Goal: Transaction & Acquisition: Book appointment/travel/reservation

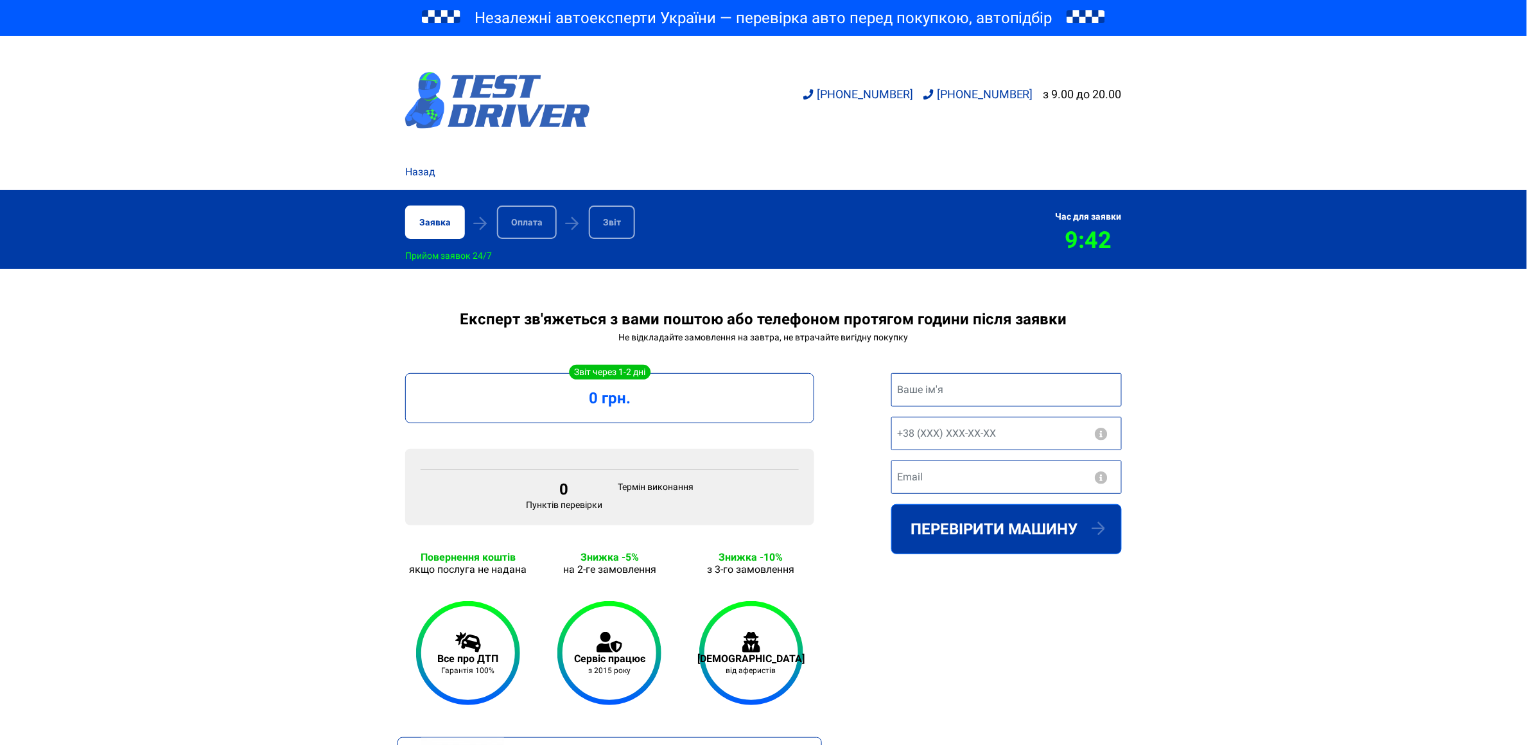
click at [474, 96] on img at bounding box center [497, 100] width 185 height 57
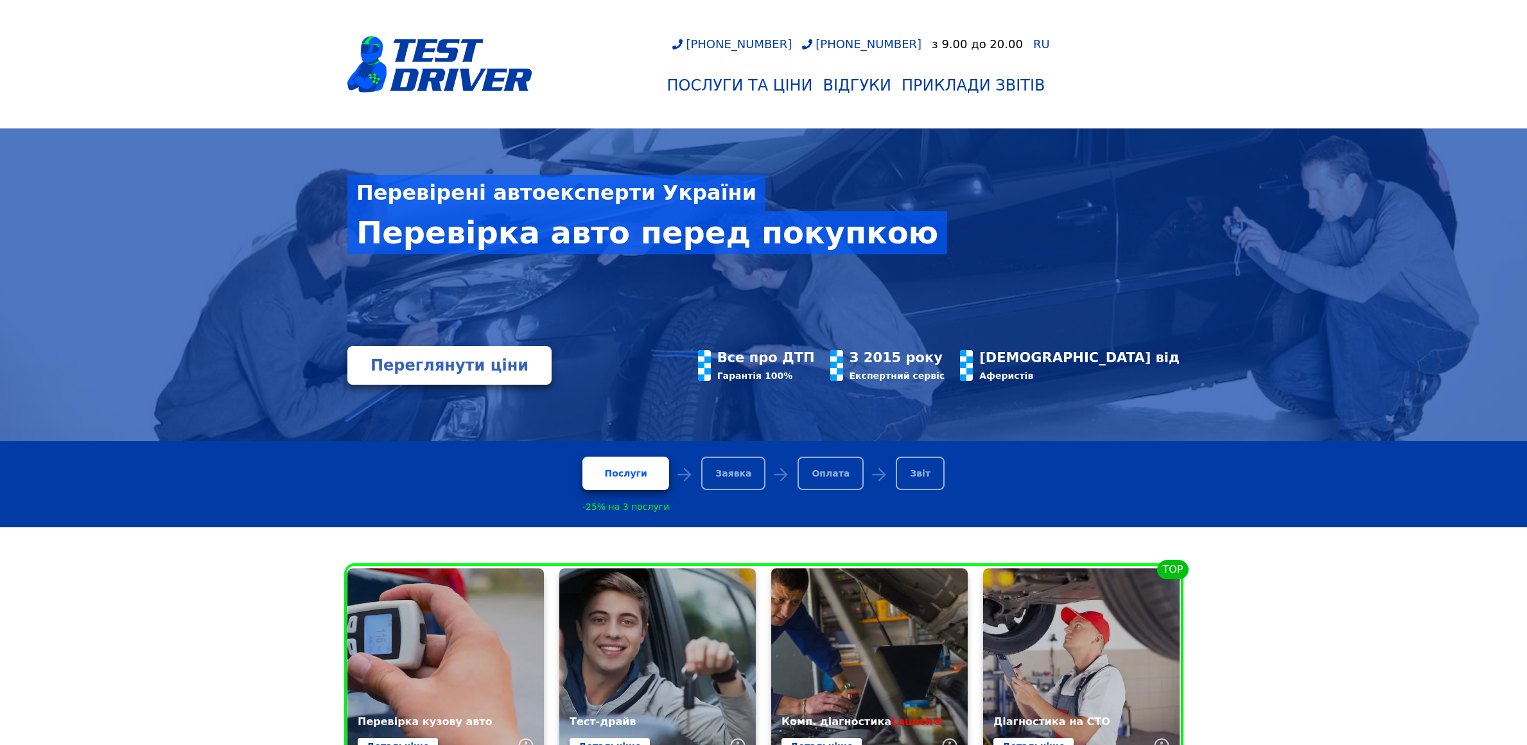
scroll to position [192, 0]
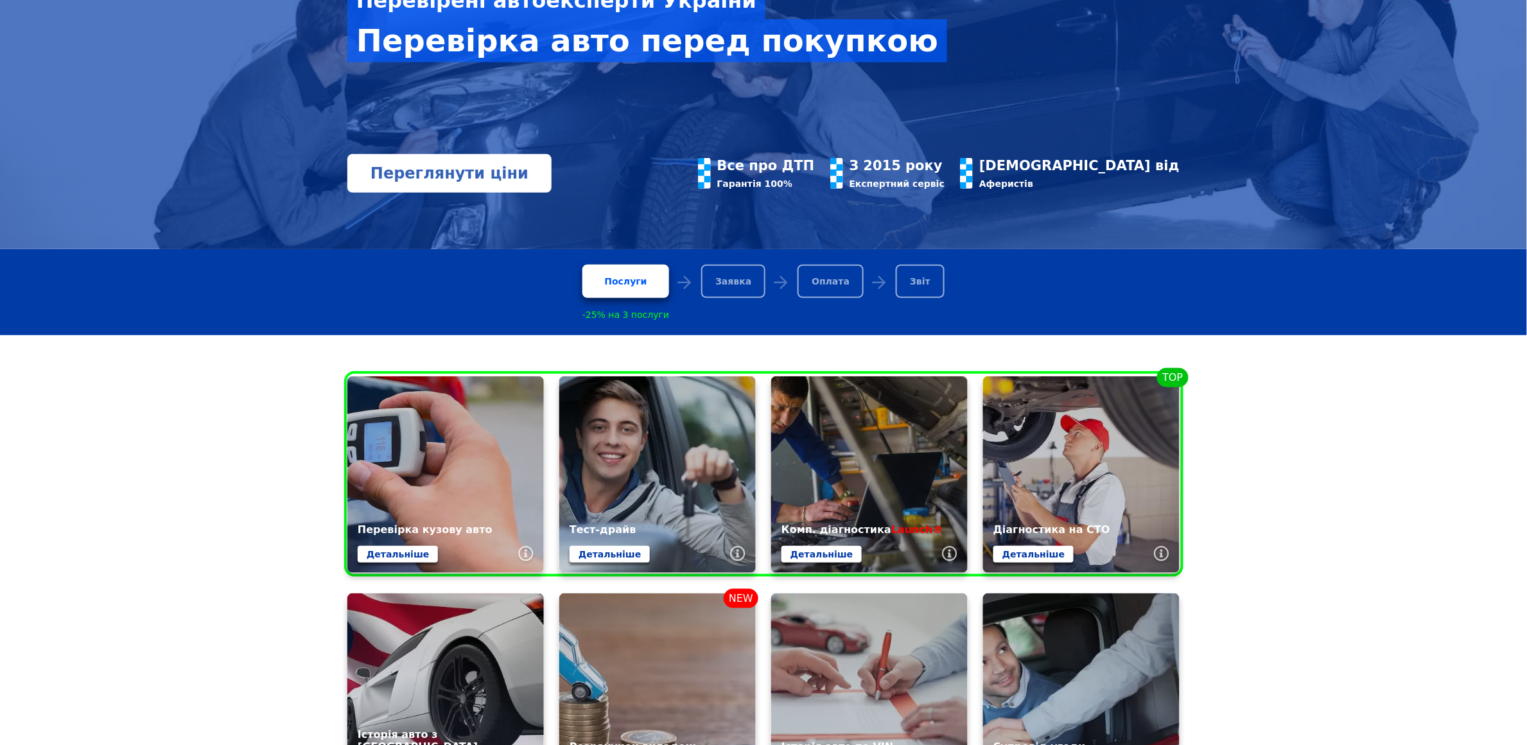
click at [444, 172] on link "Переглянути ціни" at bounding box center [449, 173] width 204 height 39
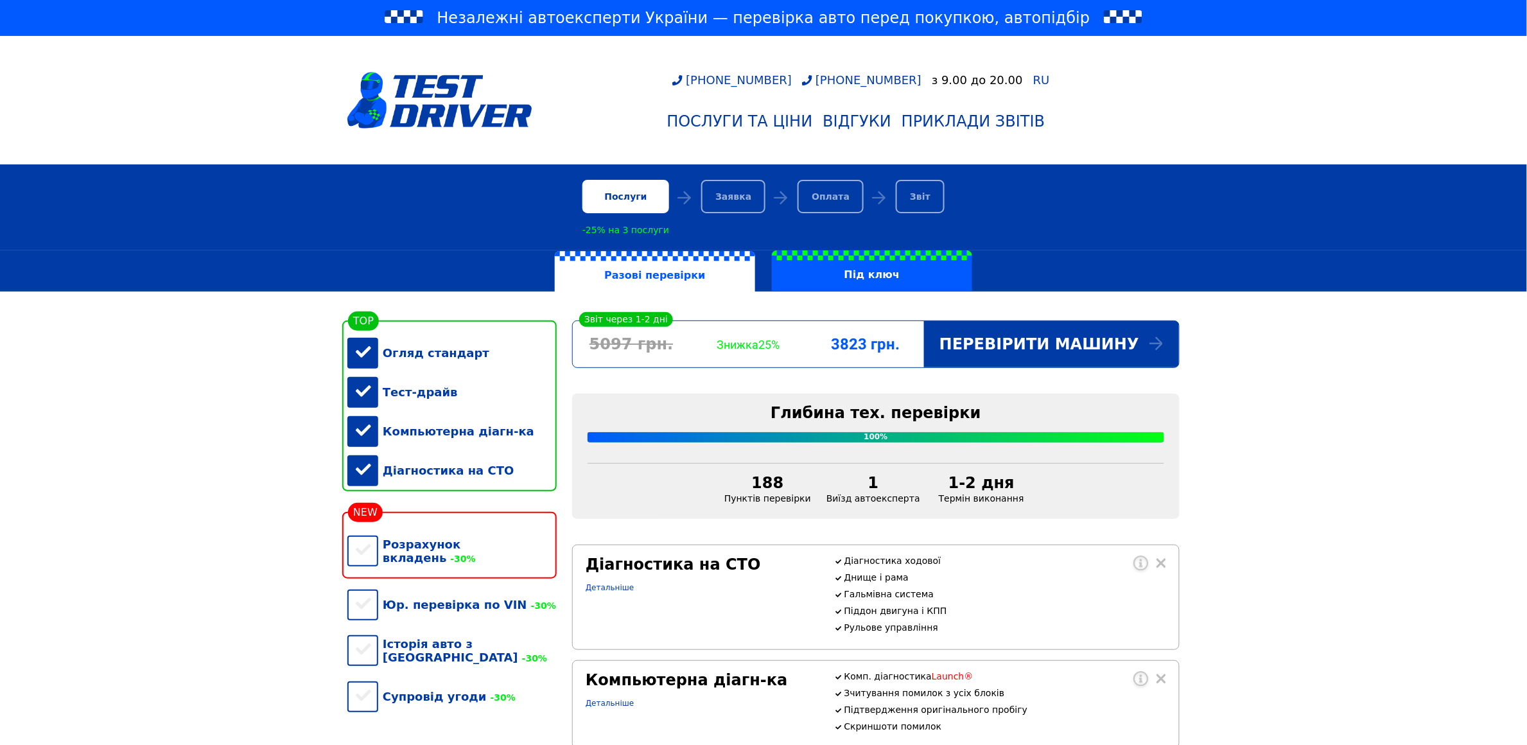
scroll to position [192, 0]
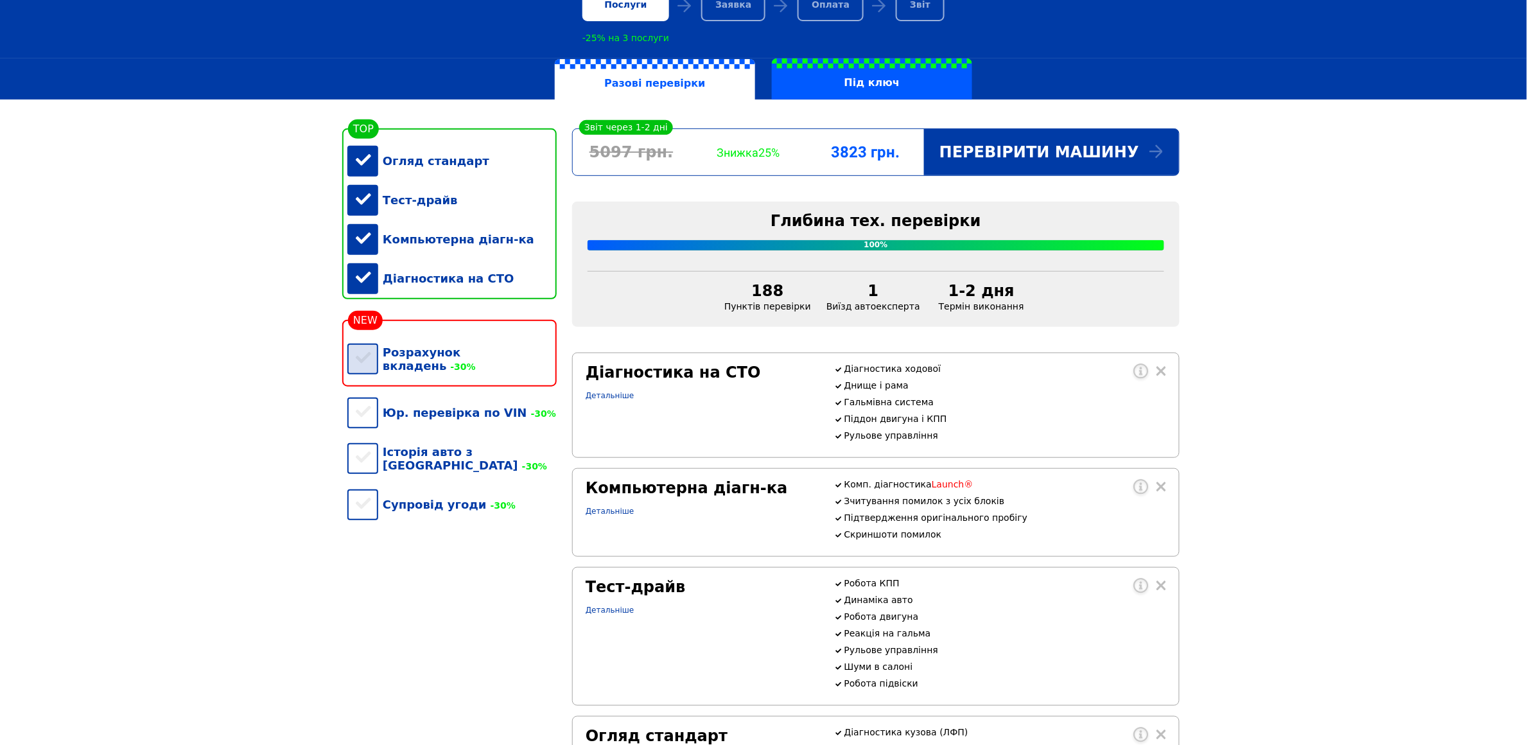
click at [368, 368] on div "Розрахунок вкладень -30%" at bounding box center [451, 359] width 209 height 53
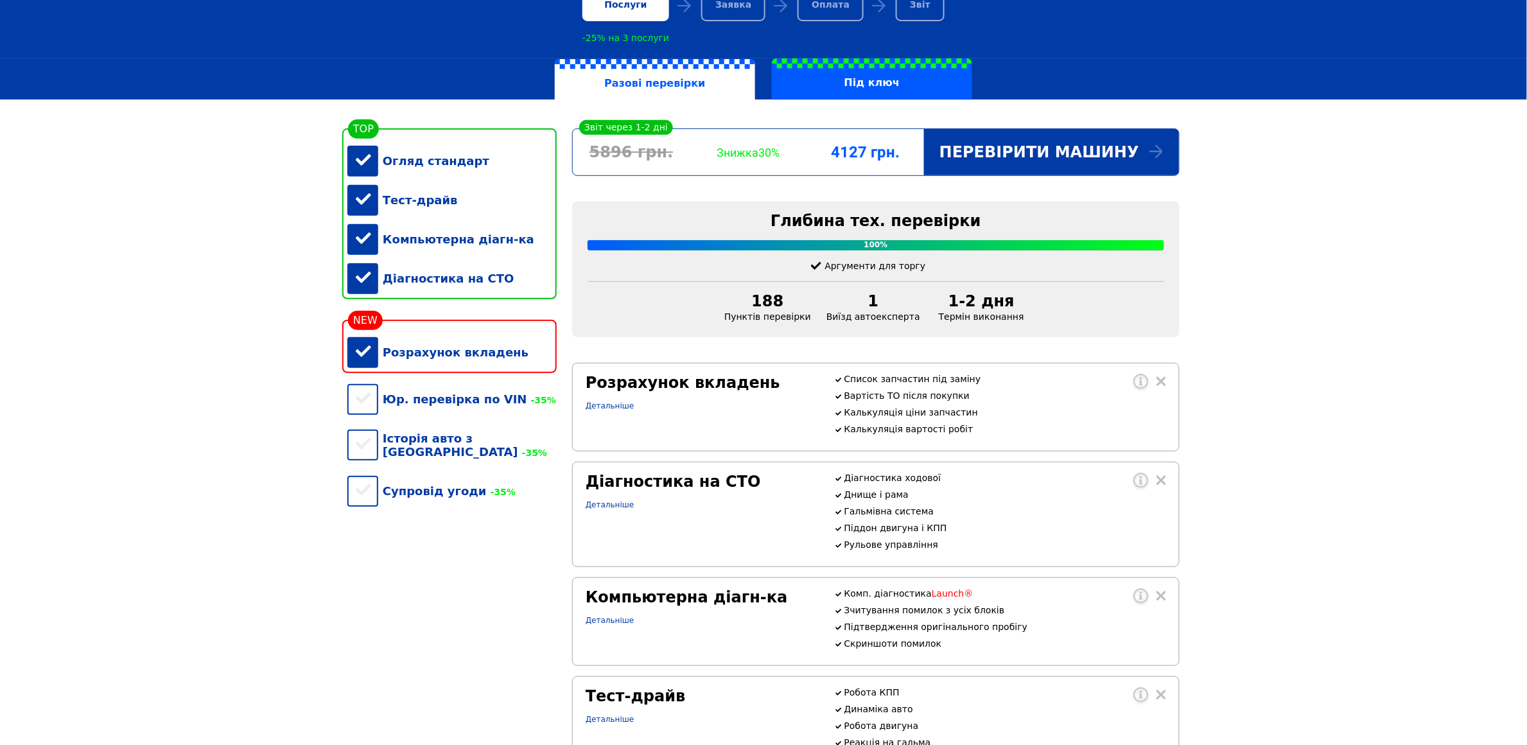
click at [368, 368] on div "Розрахунок вкладень" at bounding box center [451, 352] width 209 height 39
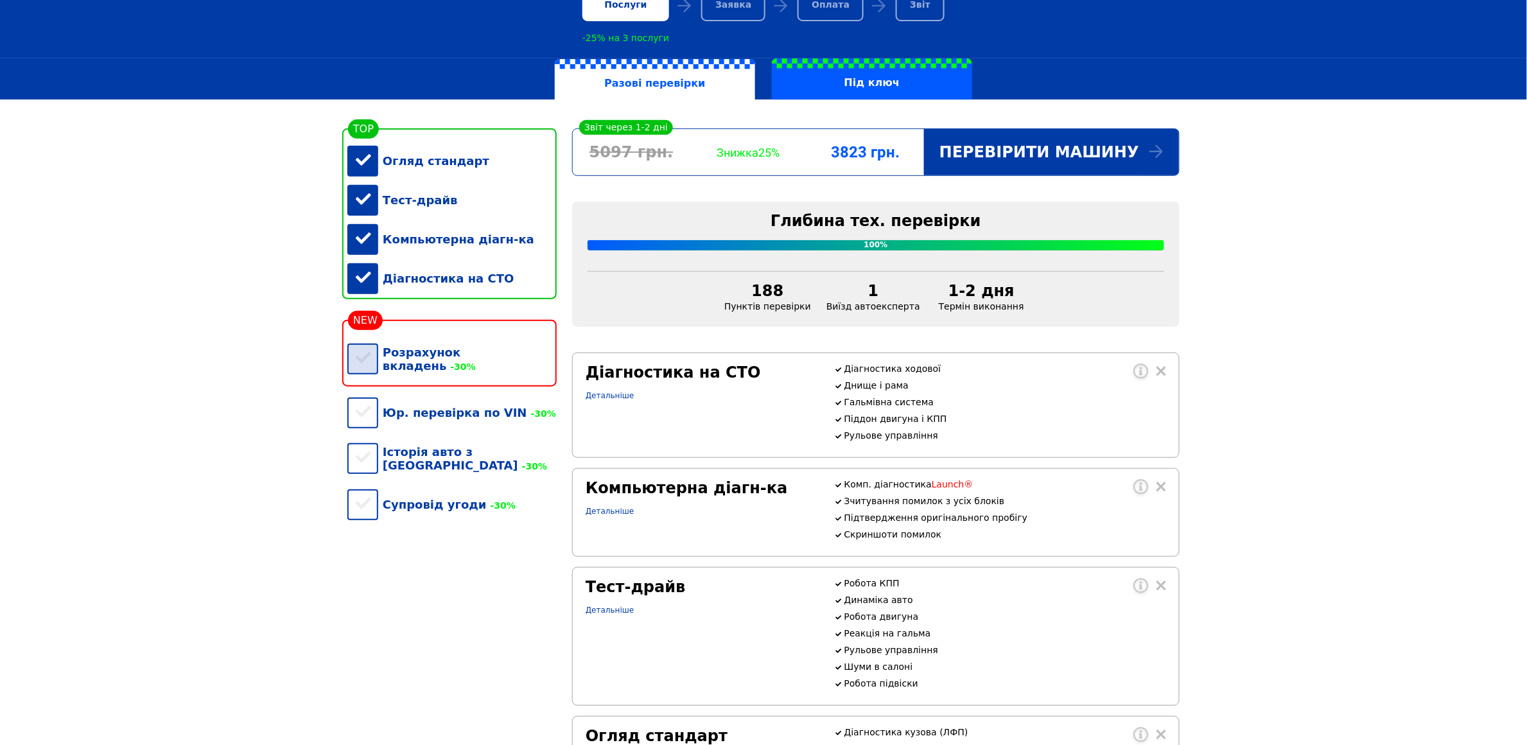
click at [368, 368] on div "Розрахунок вкладень -30%" at bounding box center [451, 359] width 209 height 53
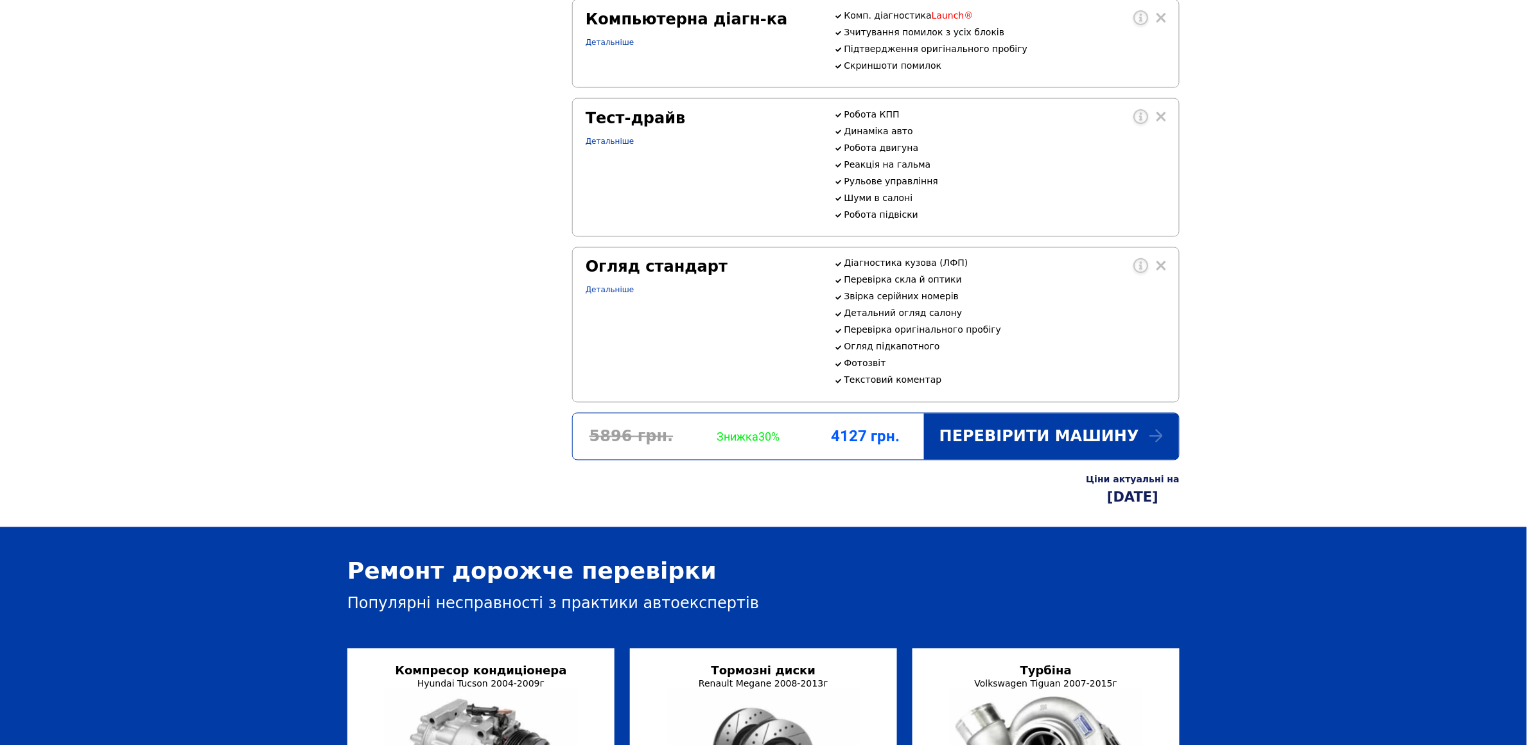
scroll to position [481, 0]
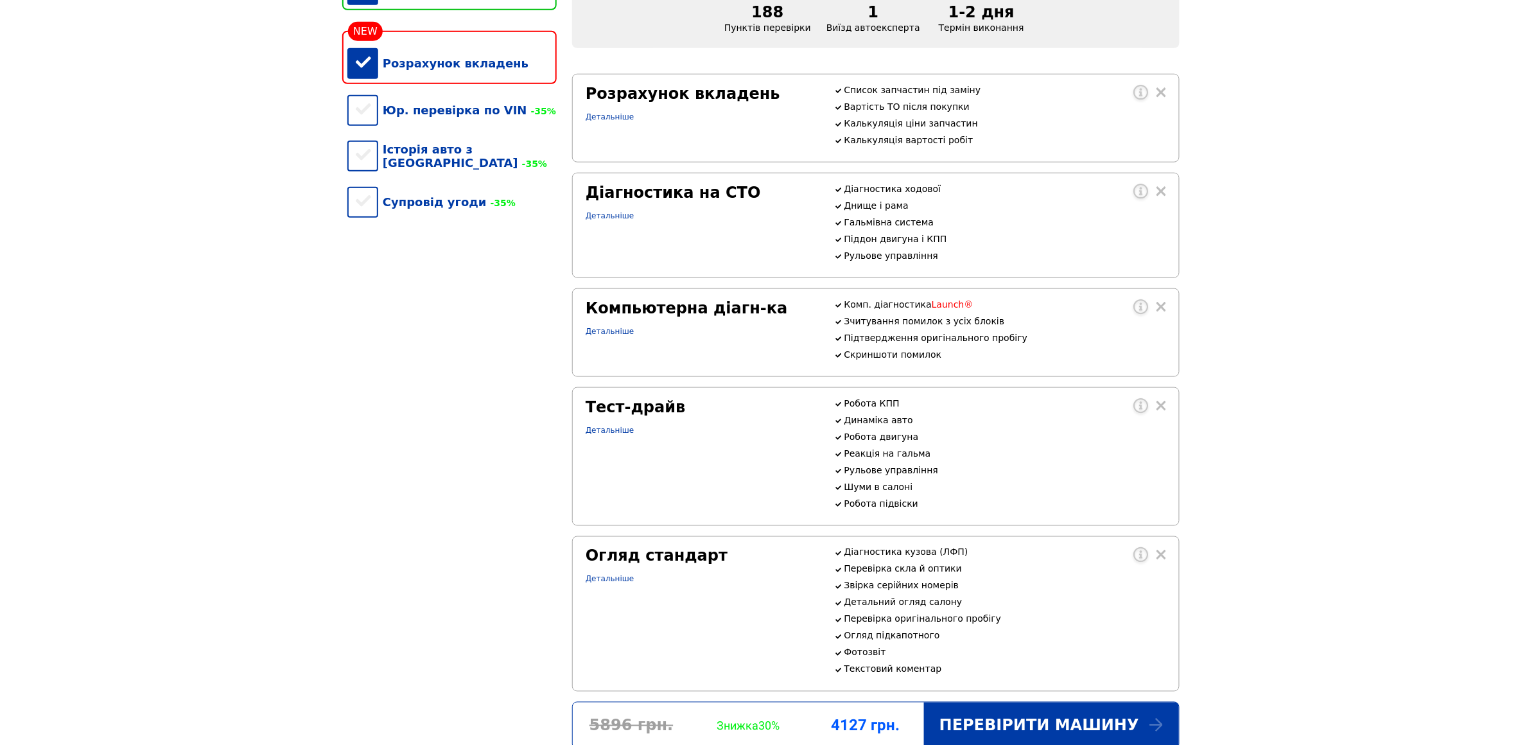
click at [367, 77] on div "Розрахунок вкладень" at bounding box center [451, 63] width 209 height 39
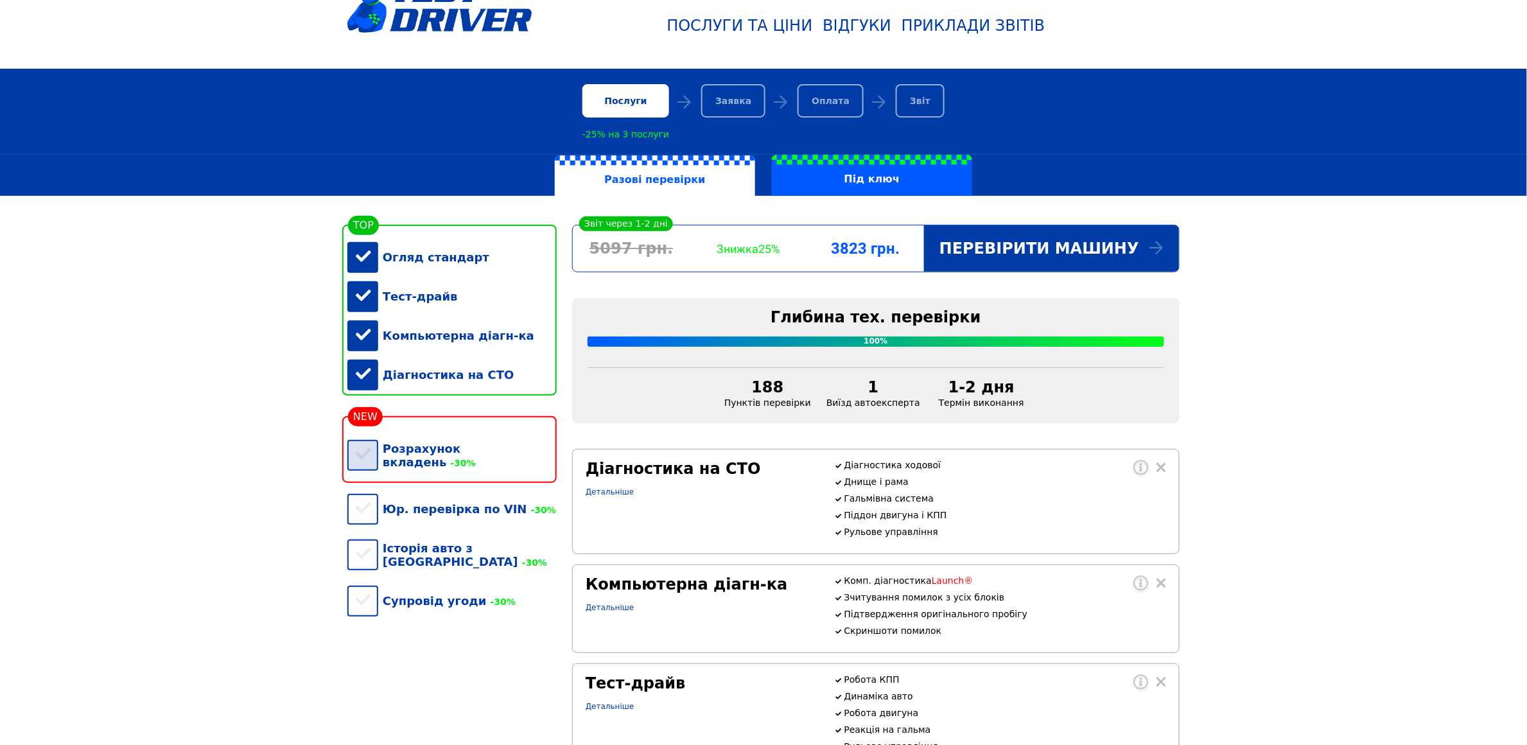
click at [366, 456] on div "Розрахунок вкладень -30%" at bounding box center [451, 455] width 209 height 53
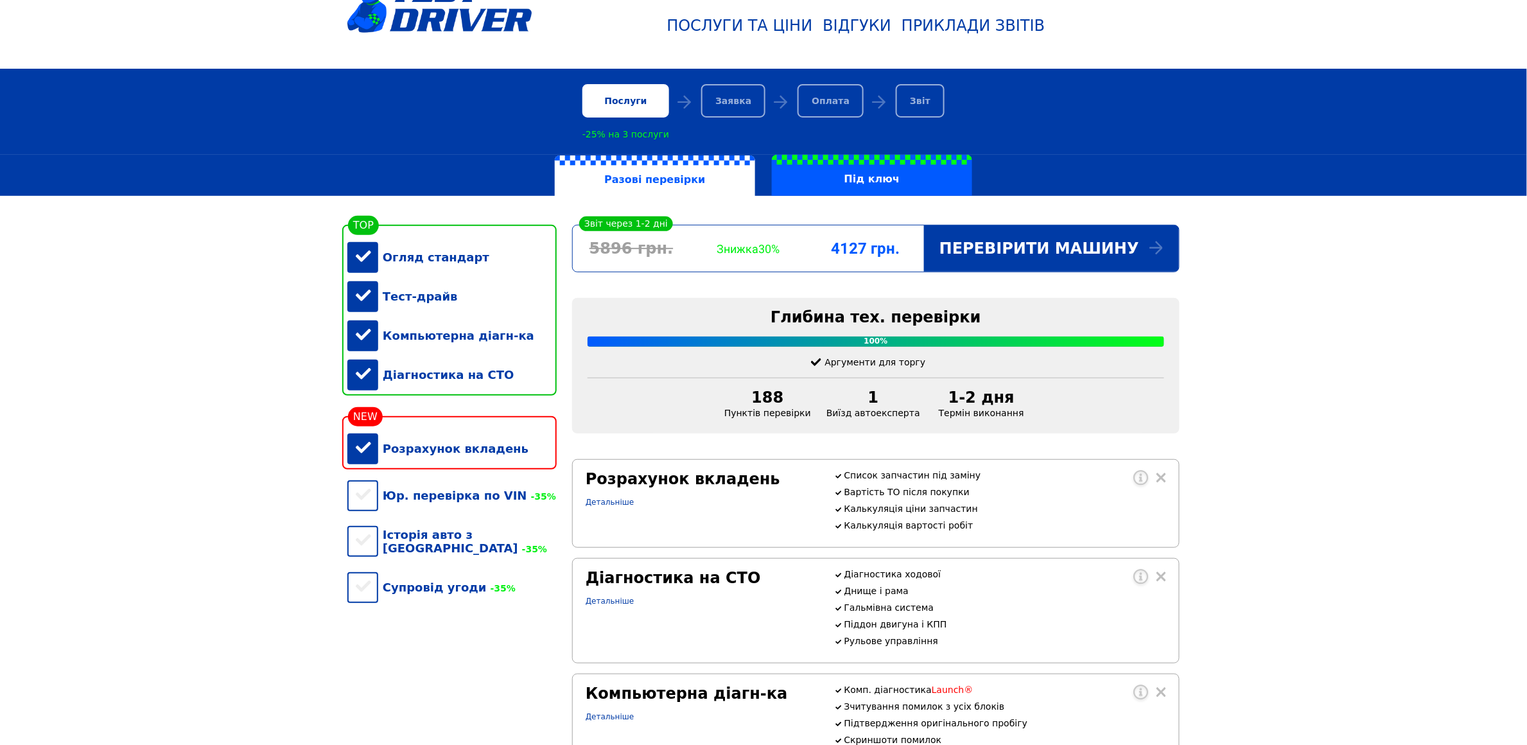
click at [366, 456] on div "Розрахунок вкладень" at bounding box center [451, 448] width 209 height 39
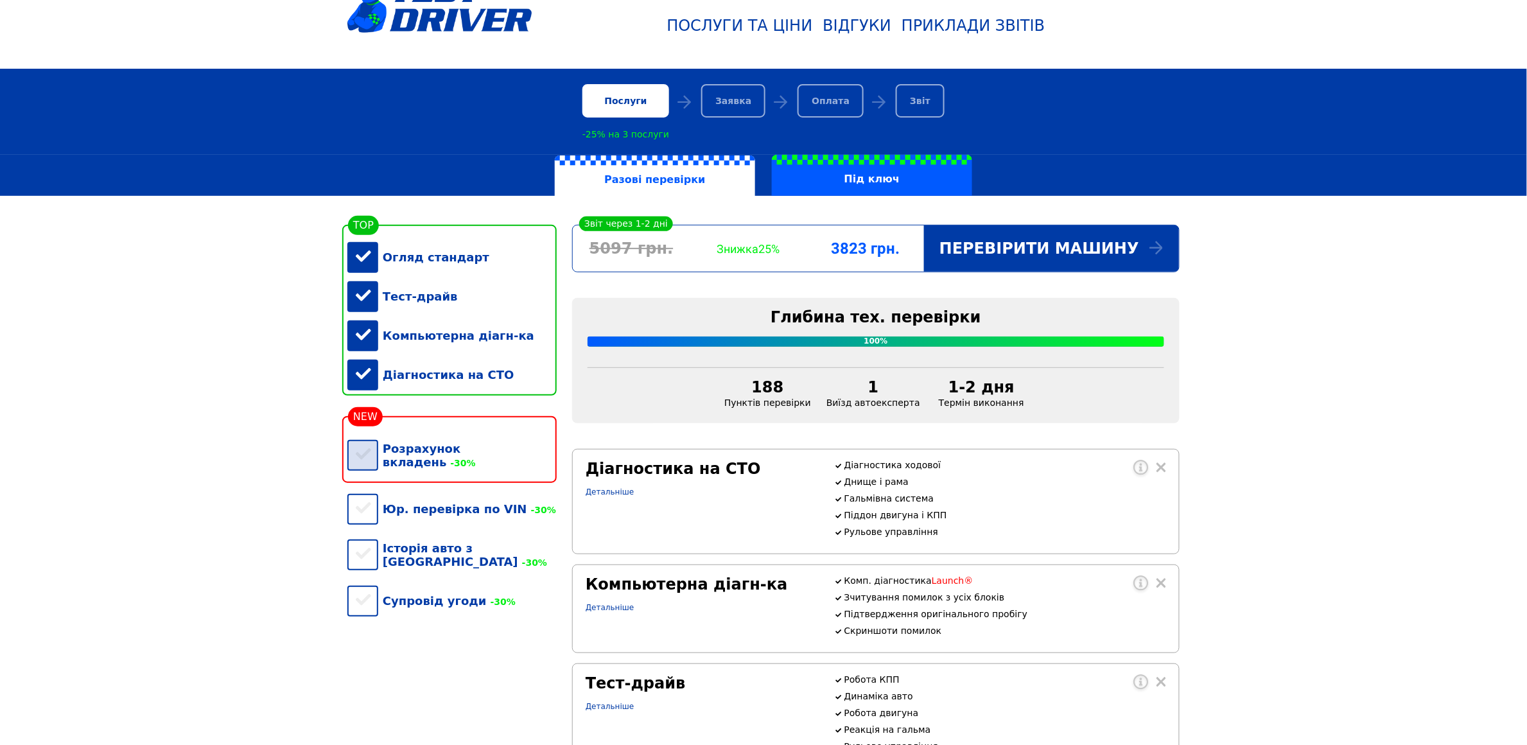
click at [366, 456] on div "Розрахунок вкладень -30%" at bounding box center [451, 455] width 209 height 53
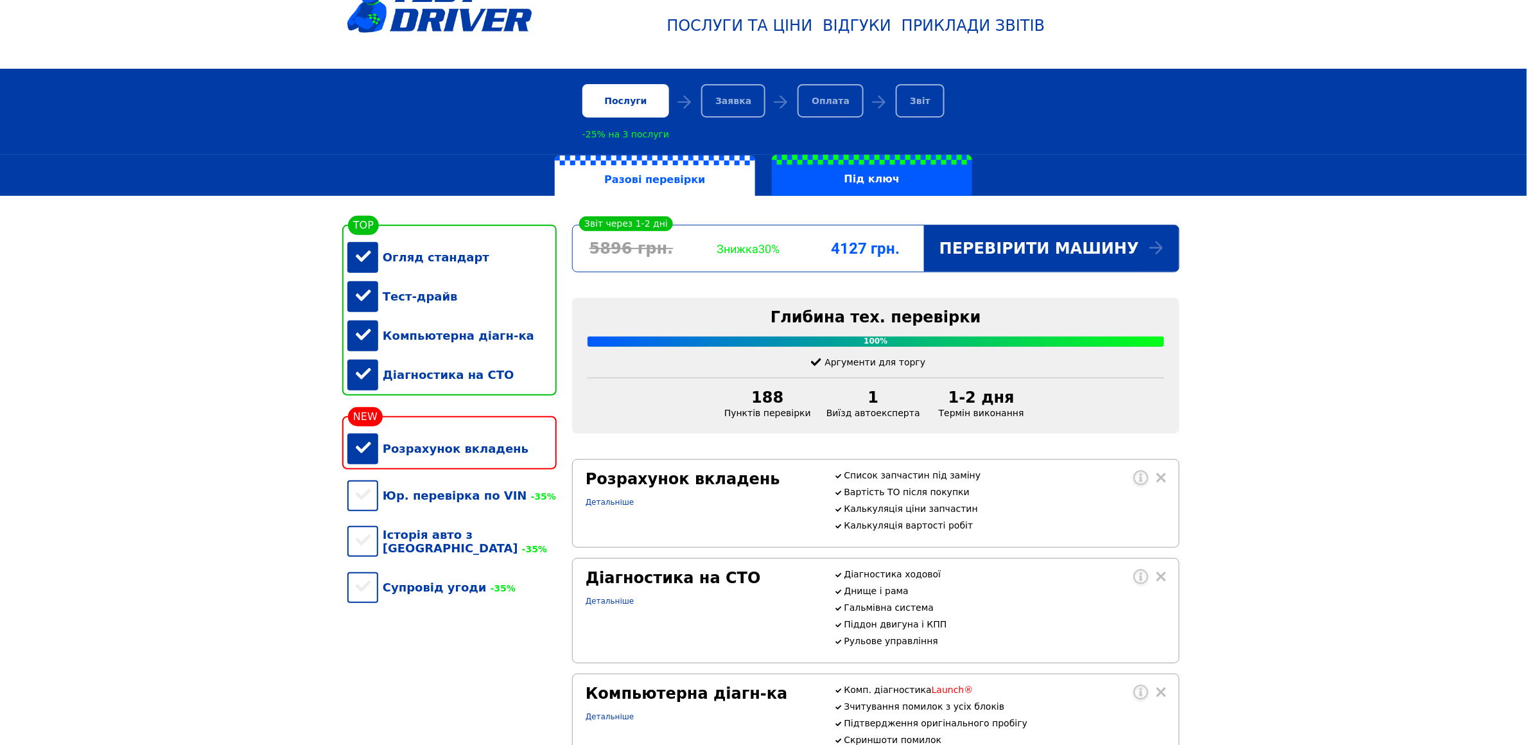
click at [366, 456] on div "Розрахунок вкладень" at bounding box center [451, 448] width 209 height 39
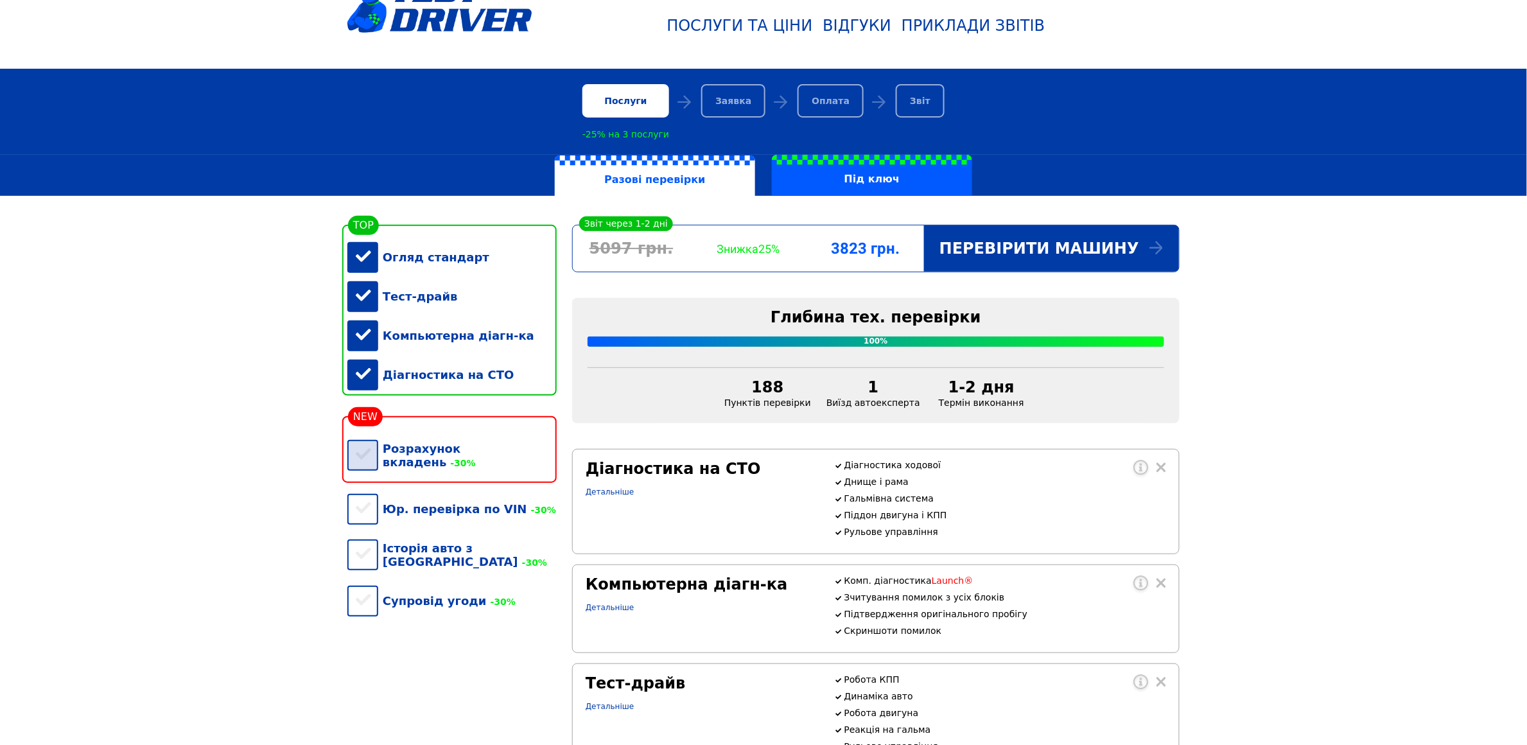
click at [366, 456] on div "Розрахунок вкладень -30%" at bounding box center [451, 455] width 209 height 53
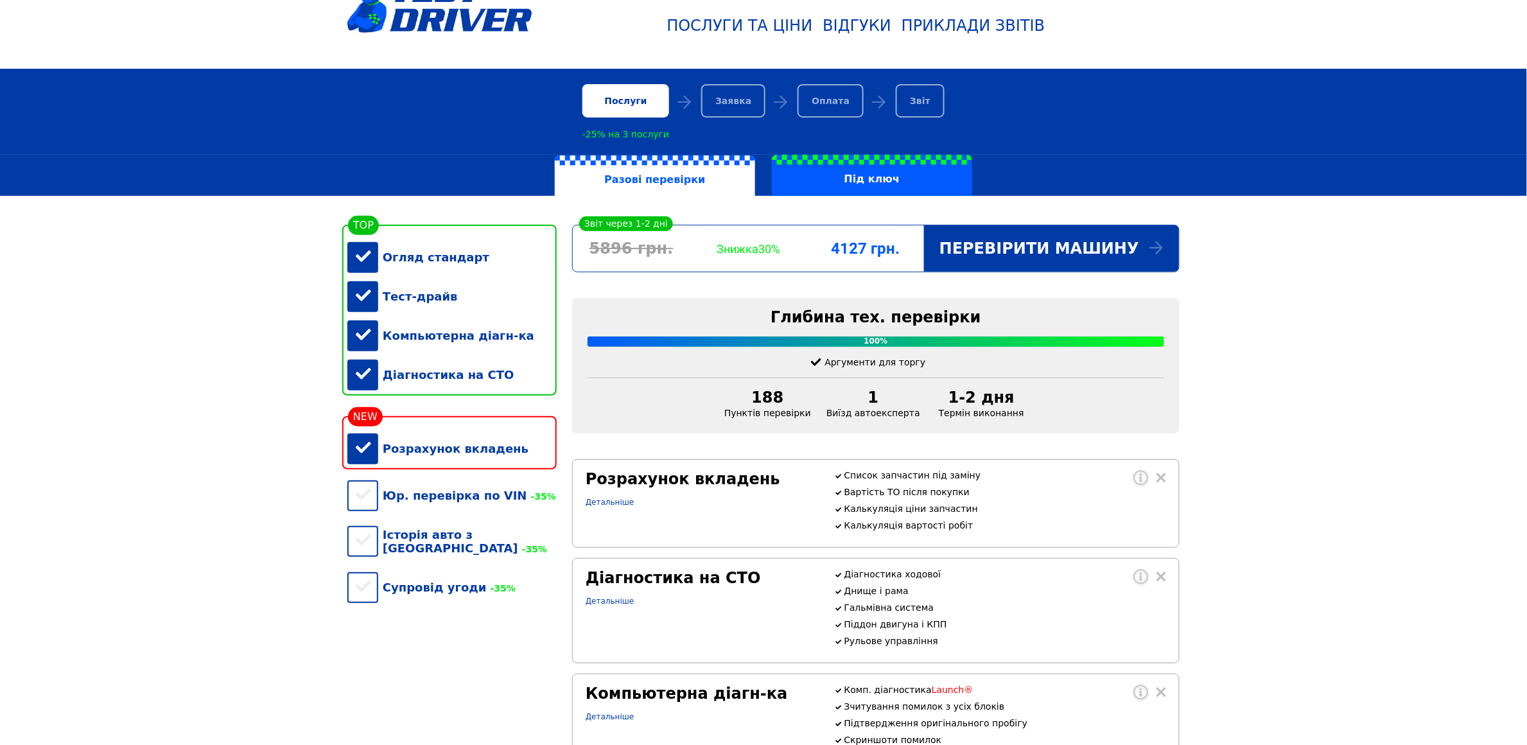
click at [366, 456] on div "Розрахунок вкладень" at bounding box center [451, 448] width 209 height 39
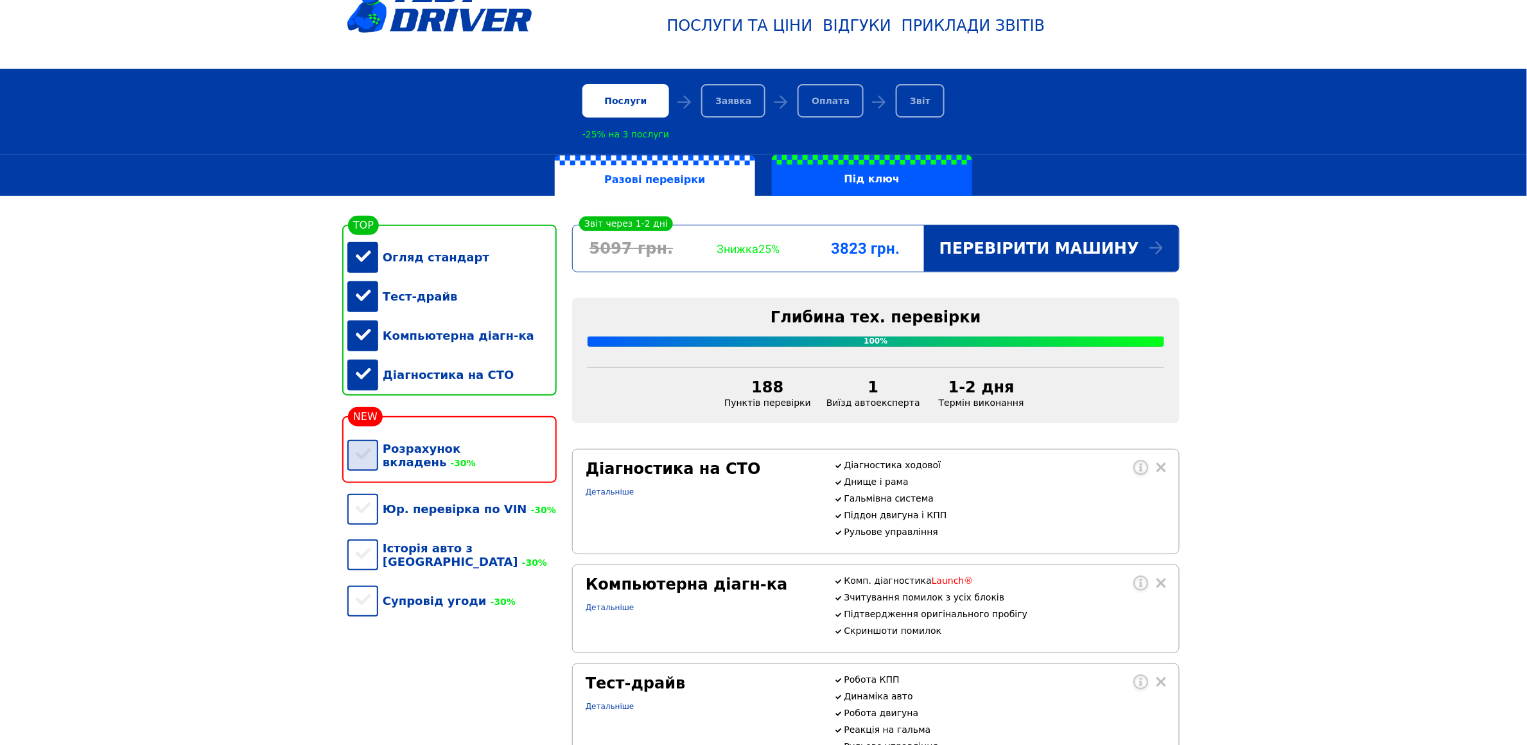
click at [366, 456] on div "Розрахунок вкладень -30%" at bounding box center [451, 455] width 209 height 53
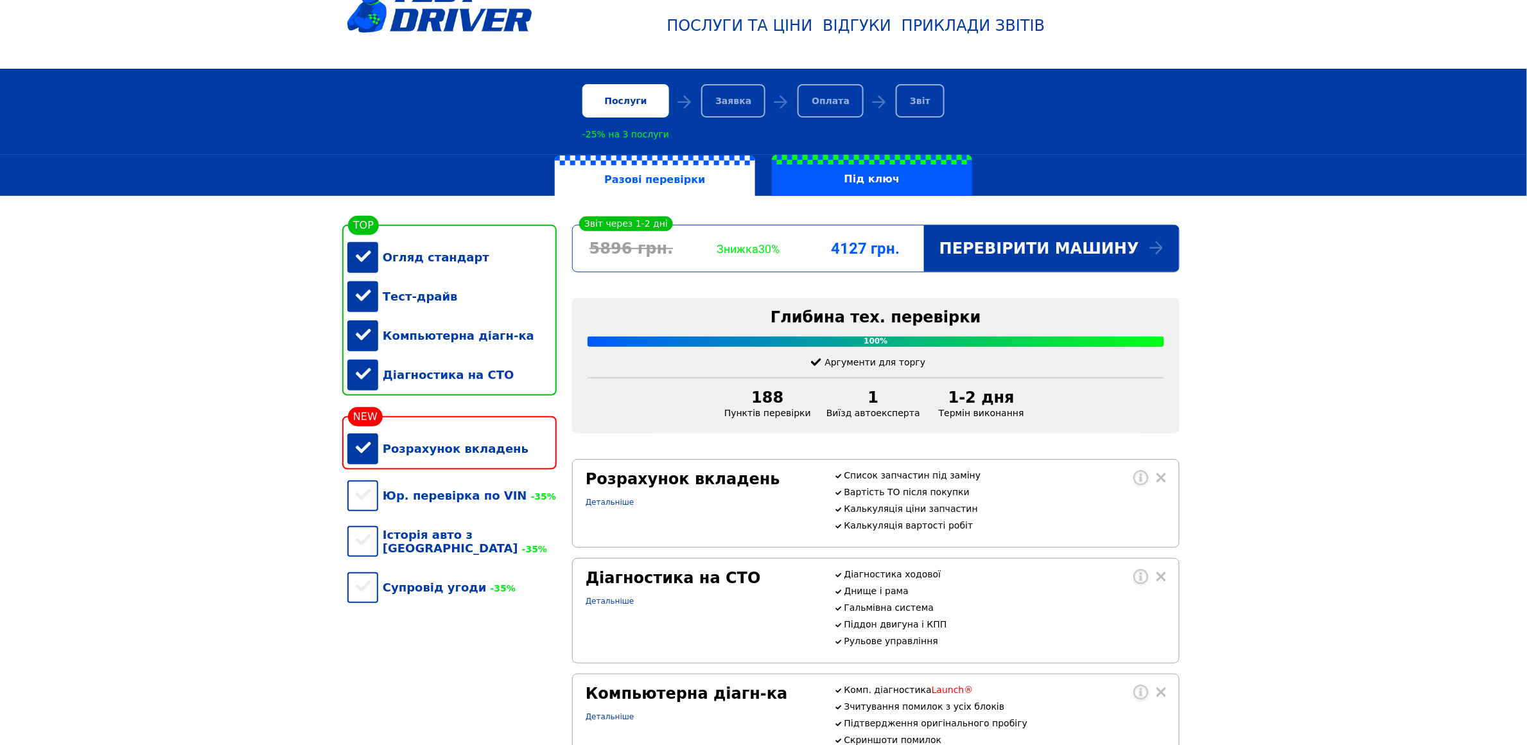
click at [366, 456] on div "Розрахунок вкладень" at bounding box center [451, 448] width 209 height 39
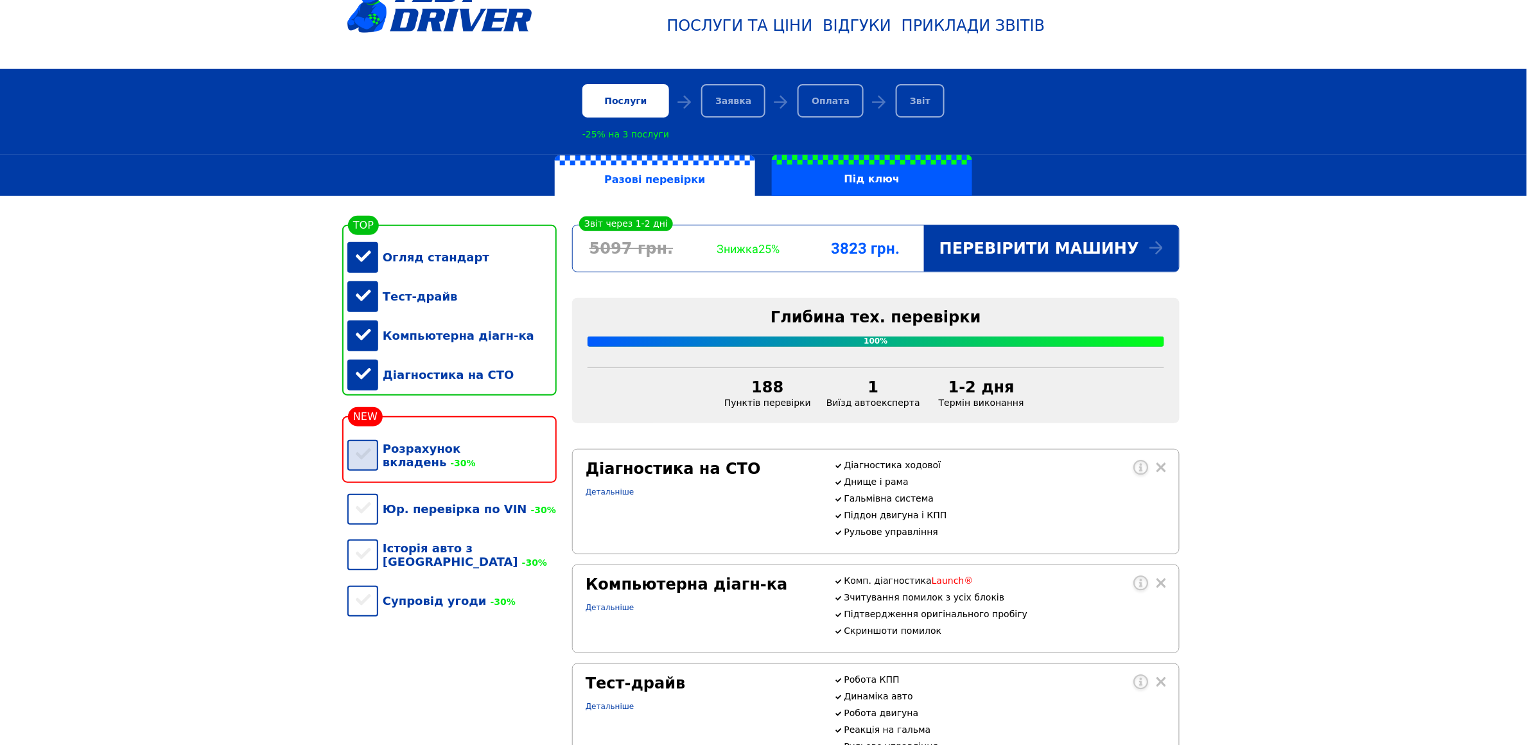
click at [366, 456] on div "Розрахунок вкладень -30%" at bounding box center [451, 455] width 209 height 53
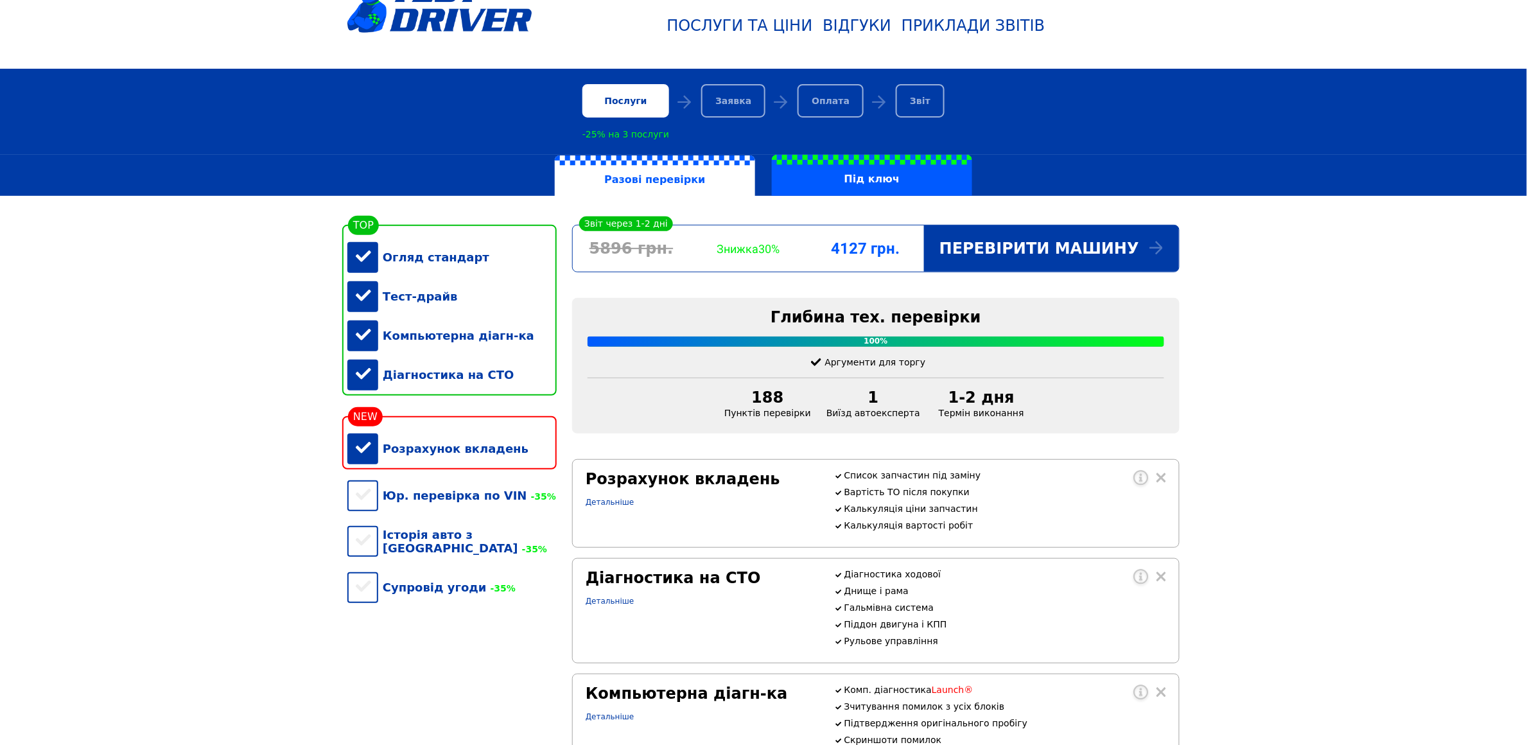
click at [366, 456] on div "Розрахунок вкладень" at bounding box center [451, 448] width 209 height 39
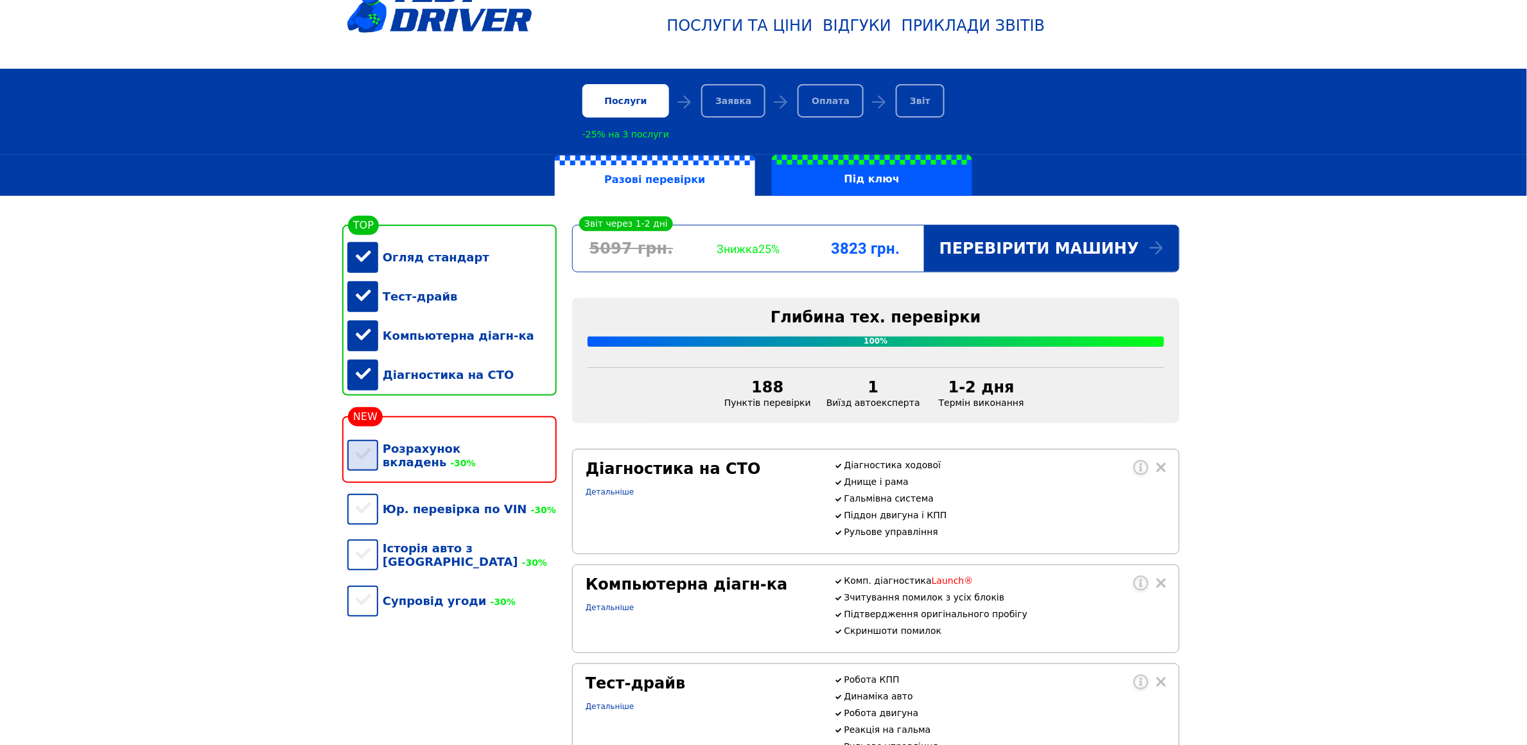
click at [366, 456] on div "Розрахунок вкладень -30%" at bounding box center [451, 455] width 209 height 53
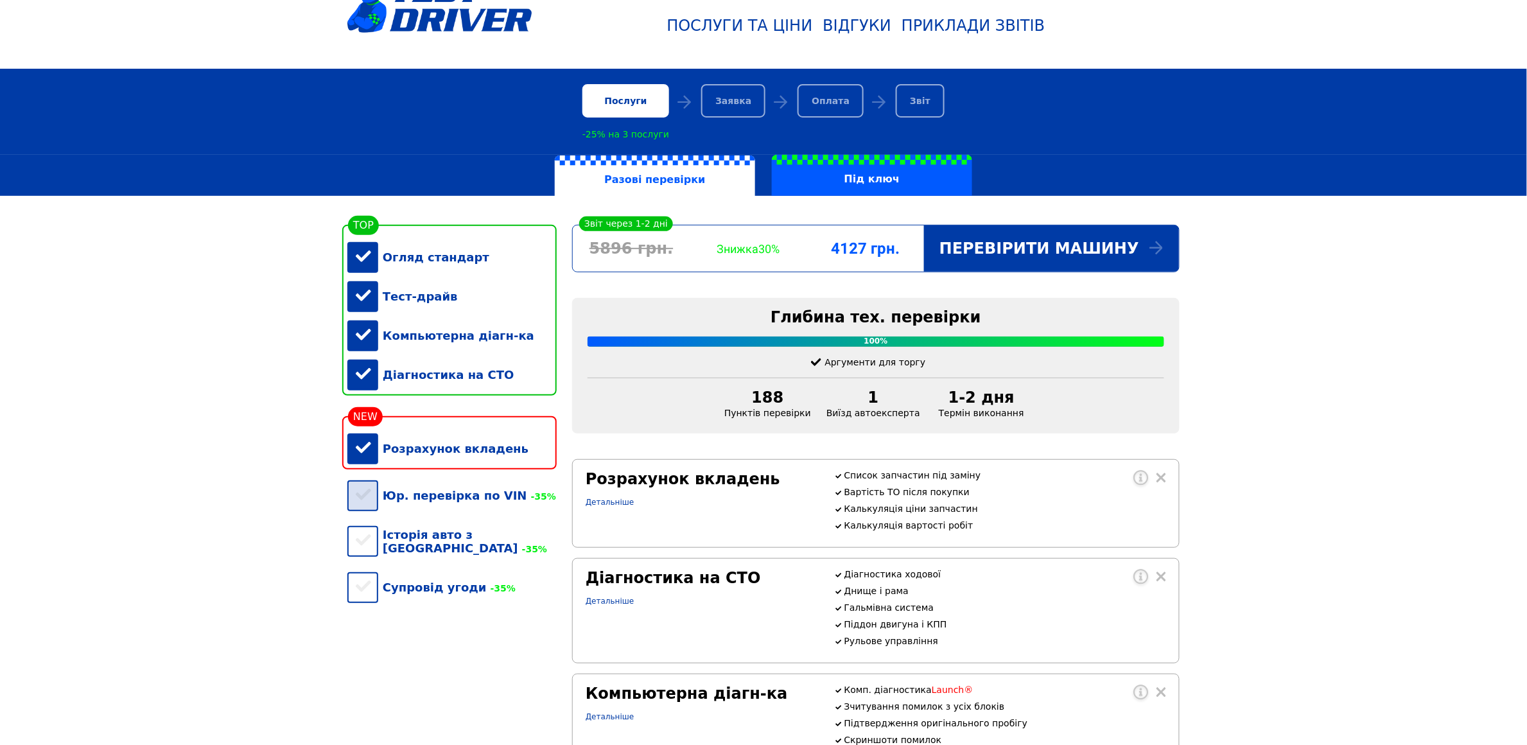
click at [362, 515] on div "Юр. перевірка по VIN -35%" at bounding box center [451, 495] width 209 height 39
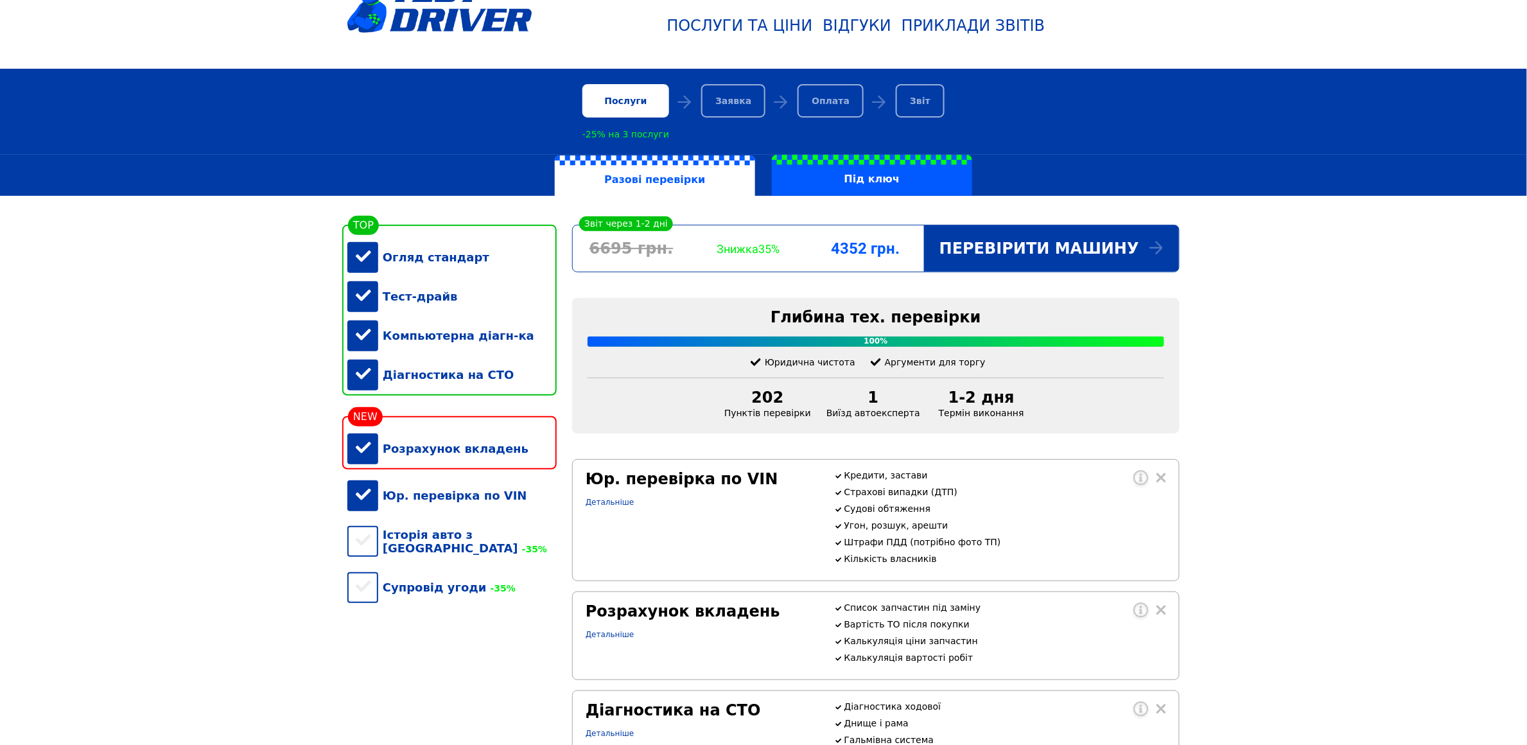
click at [362, 515] on div "Юр. перевірка по VIN" at bounding box center [451, 495] width 209 height 39
click at [362, 462] on div "Розрахунок вкладень" at bounding box center [451, 448] width 209 height 39
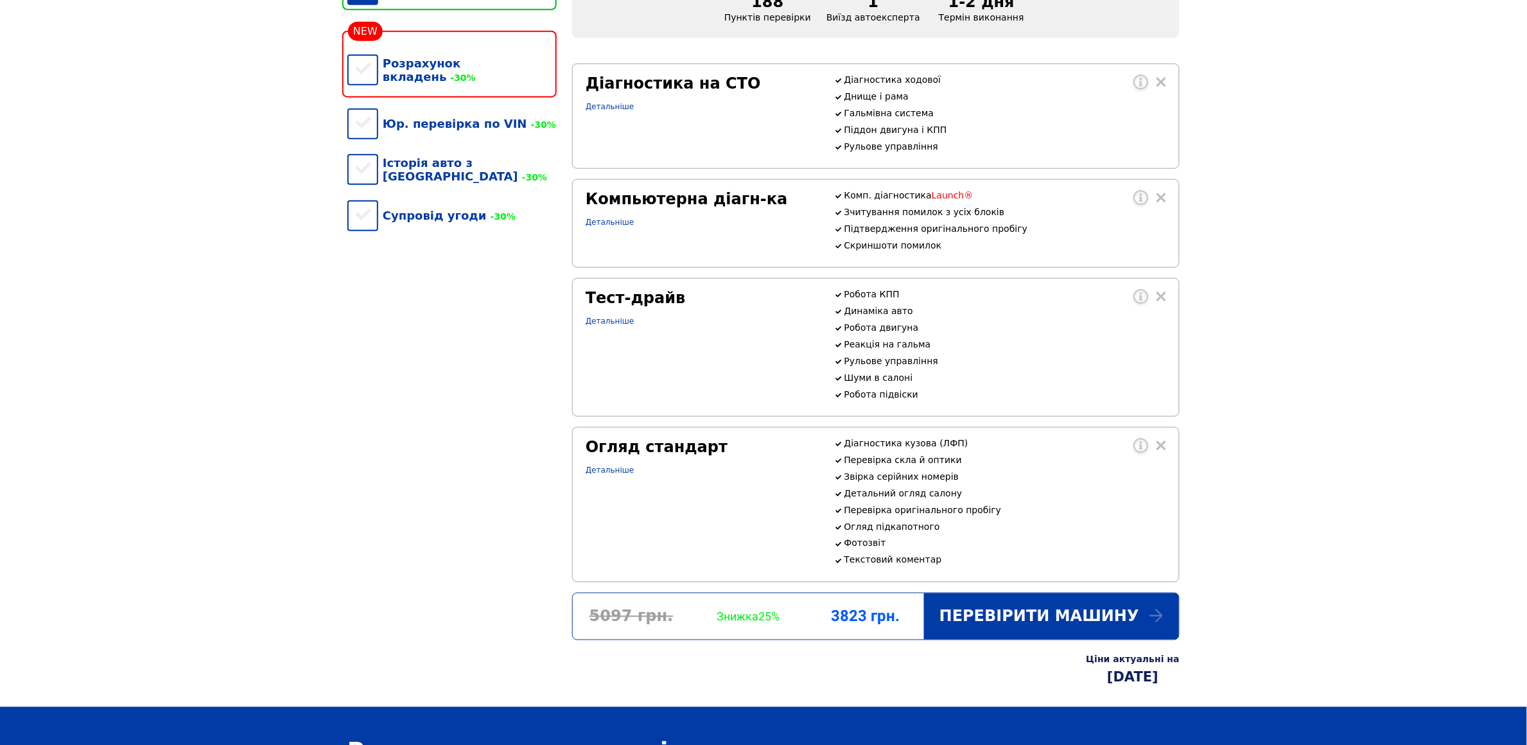
scroll to position [770, 0]
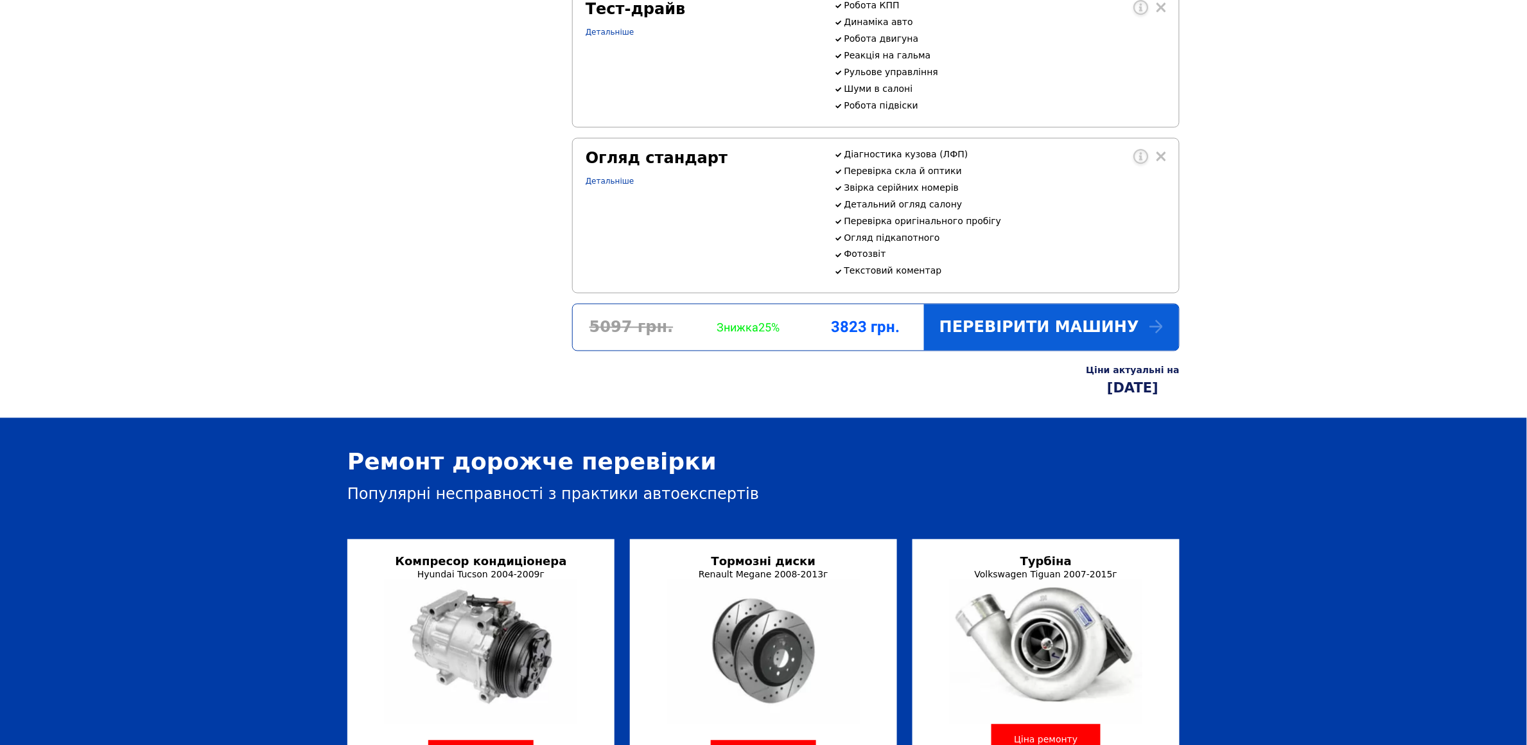
click at [1038, 351] on div "Перевірити машину" at bounding box center [1051, 327] width 255 height 46
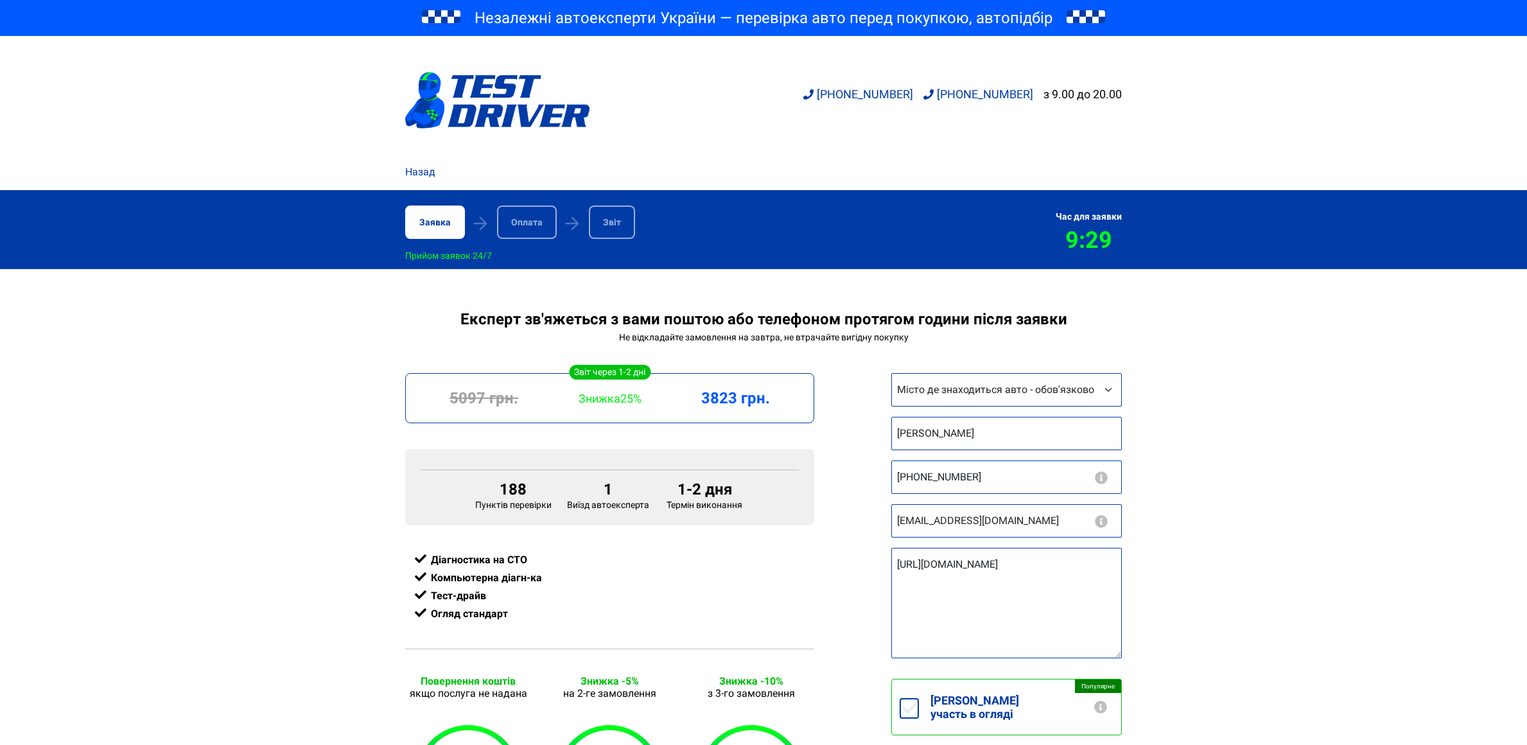
select select "Київ"
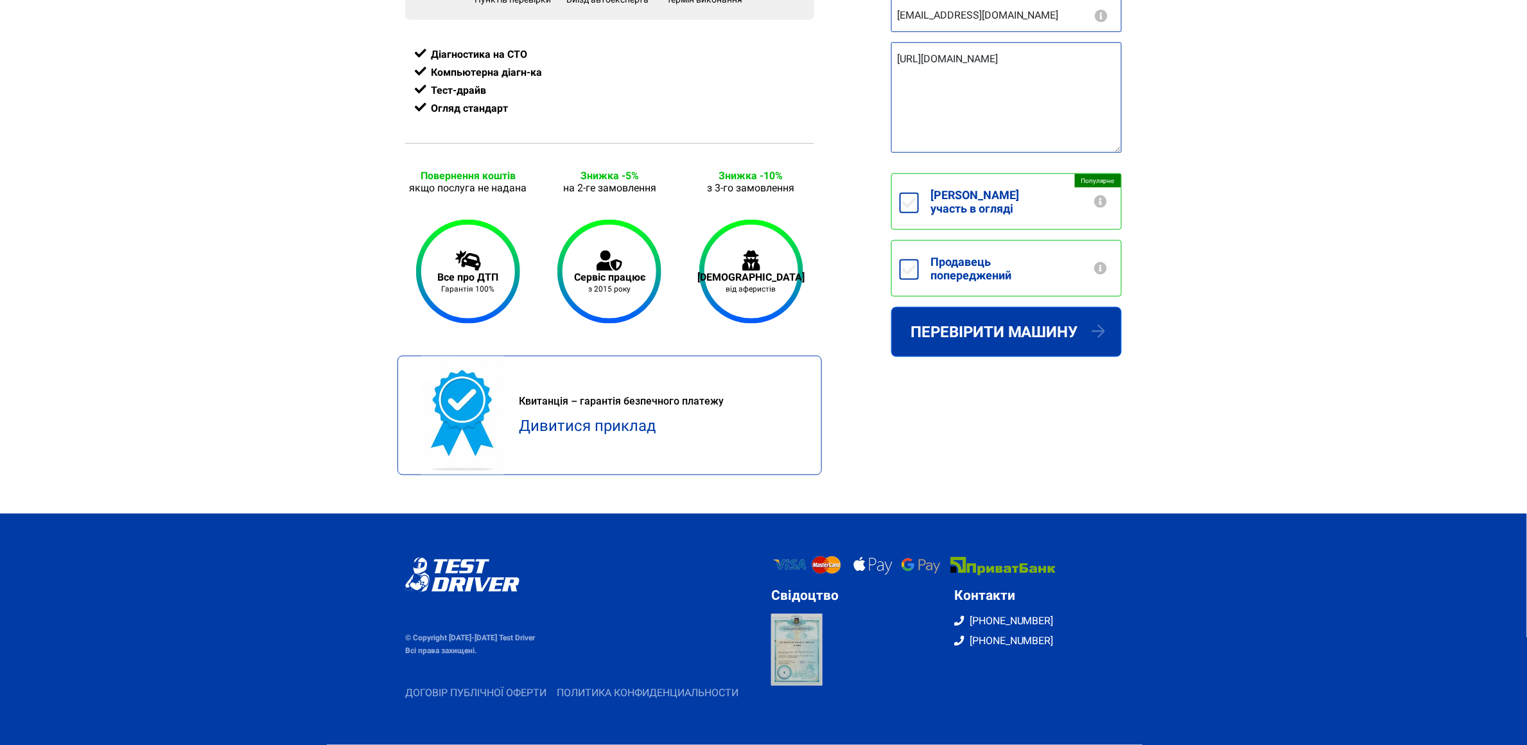
click at [974, 241] on label "Продавець попереджений" at bounding box center [1020, 268] width 202 height 55
click at [919, 259] on input "Продавець попереджений" at bounding box center [909, 269] width 19 height 21
checkbox input "true"
click at [1258, 293] on div "Експерт зв'яжеться з вами поштою або телефоном протягом години після заявки Не …" at bounding box center [763, 159] width 1527 height 709
click at [1042, 326] on button "Перевірити машину" at bounding box center [1006, 332] width 231 height 50
